Goal: Task Accomplishment & Management: Complete application form

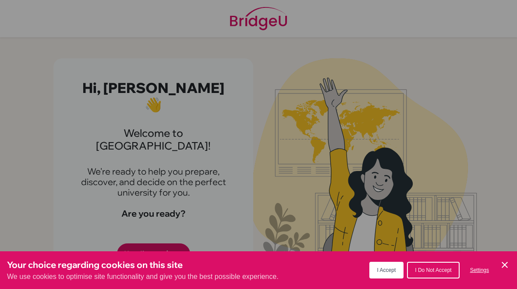
click at [391, 263] on button "I Accept" at bounding box center [386, 269] width 35 height 17
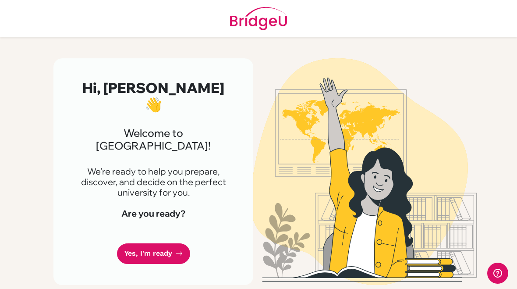
click at [161, 210] on div "Hi, Zafreen 👋 Welcome to BridgeU! We're ready to help you prepare, discover, an…" at bounding box center [153, 171] width 200 height 226
click at [169, 243] on link "Yes, I'm ready" at bounding box center [153, 253] width 73 height 21
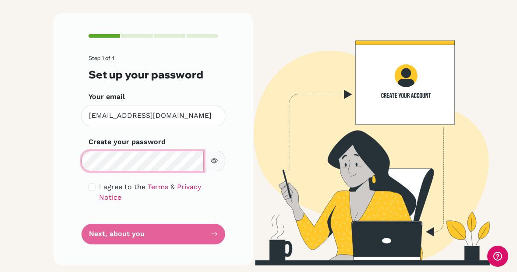
scroll to position [45, 0]
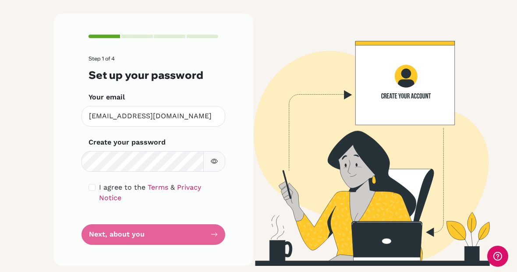
click at [217, 151] on button "button" at bounding box center [214, 161] width 22 height 21
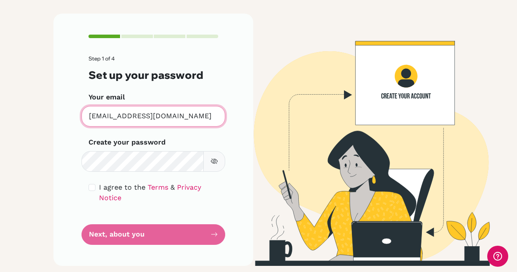
click at [218, 127] on input "[EMAIL_ADDRESS][DOMAIN_NAME]" at bounding box center [153, 116] width 144 height 21
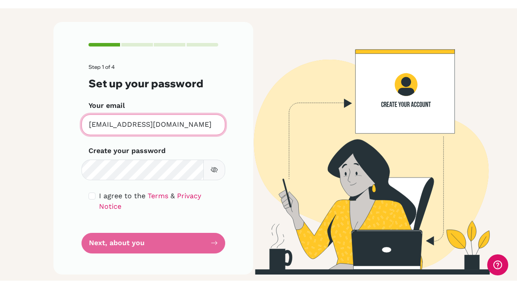
scroll to position [14, 0]
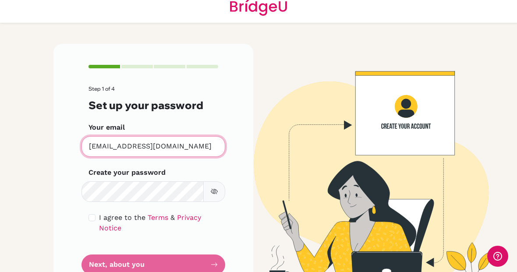
click at [211, 186] on button "button" at bounding box center [214, 191] width 22 height 21
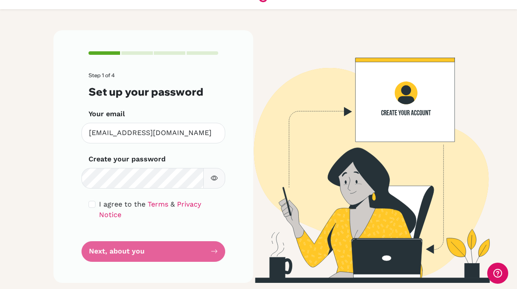
scroll to position [28, 0]
click at [92, 201] on input "checkbox" at bounding box center [91, 204] width 7 height 7
checkbox input "true"
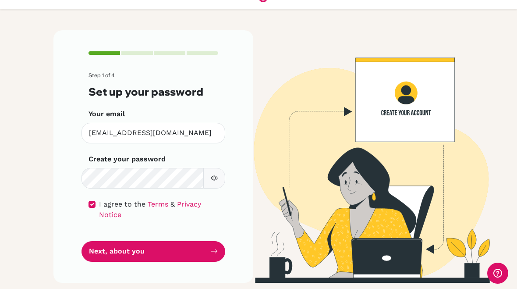
click at [190, 252] on button "Next, about you" at bounding box center [153, 251] width 144 height 21
